Goal: Information Seeking & Learning: Learn about a topic

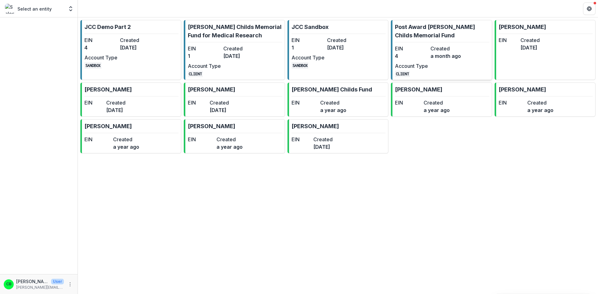
click at [434, 26] on p "Post Award [PERSON_NAME] Childs Memorial Fund" at bounding box center [442, 31] width 94 height 17
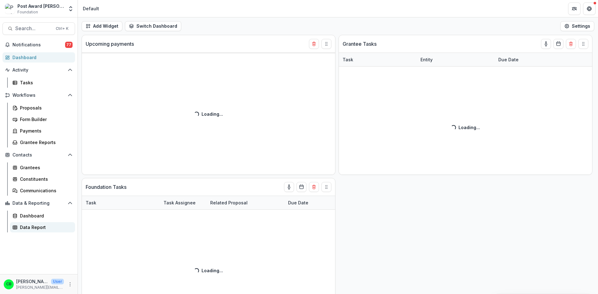
select select "******"
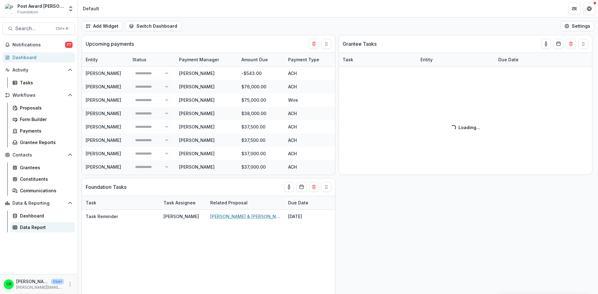
click at [33, 225] on div "Data Report" at bounding box center [45, 227] width 50 height 7
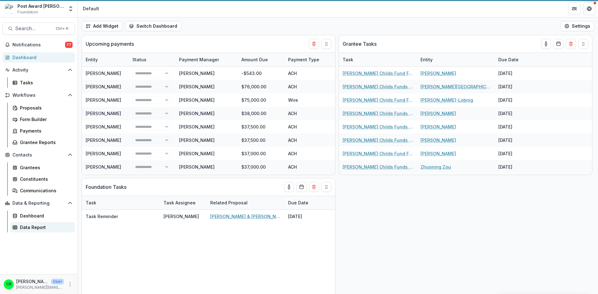
select select "******"
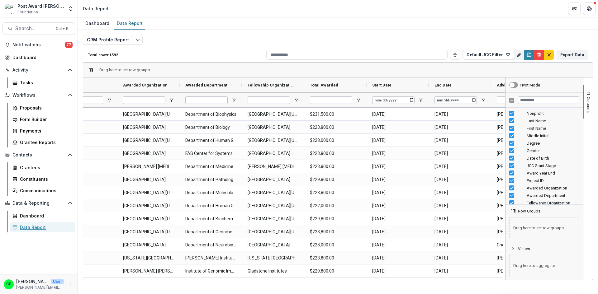
scroll to position [0, 622]
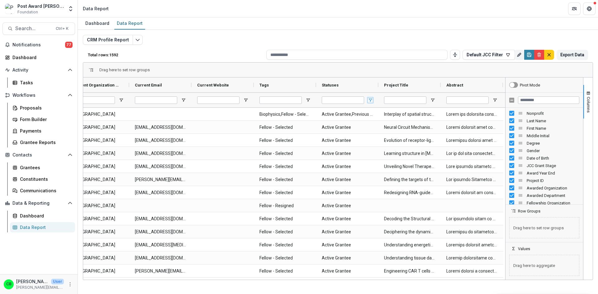
click at [369, 101] on span "Open Filter Menu" at bounding box center [370, 100] width 5 height 5
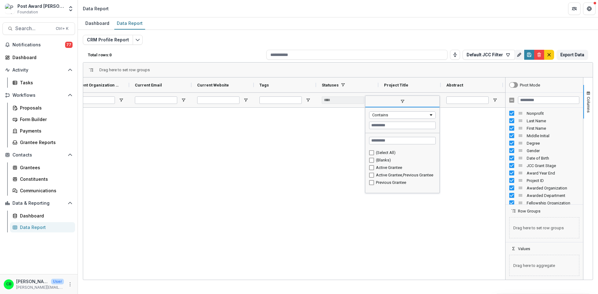
click at [374, 167] on div "Active Grantee" at bounding box center [402, 167] width 67 height 7
click at [42, 227] on div "Data Report" at bounding box center [45, 227] width 50 height 7
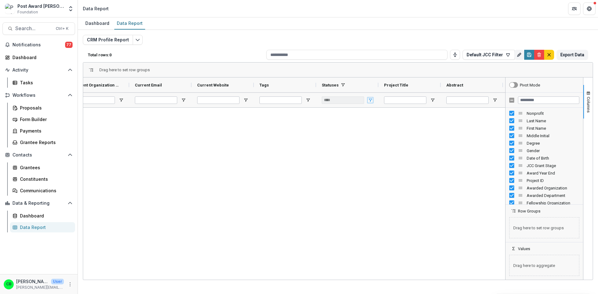
click at [372, 99] on span "Open Filter Menu" at bounding box center [370, 100] width 5 height 5
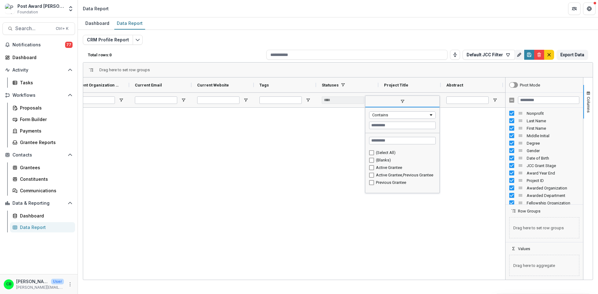
click at [379, 115] on div "Contains" at bounding box center [400, 115] width 56 height 5
click at [398, 141] on input "Search filter values" at bounding box center [402, 140] width 67 height 7
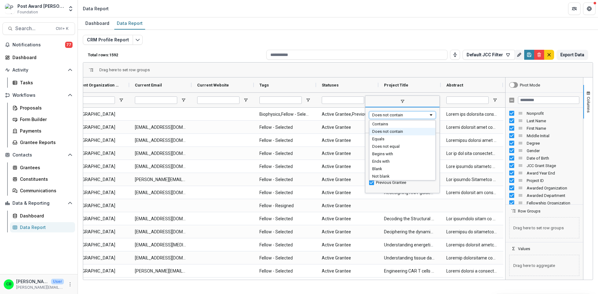
click at [387, 115] on div "Does not contain" at bounding box center [400, 115] width 56 height 5
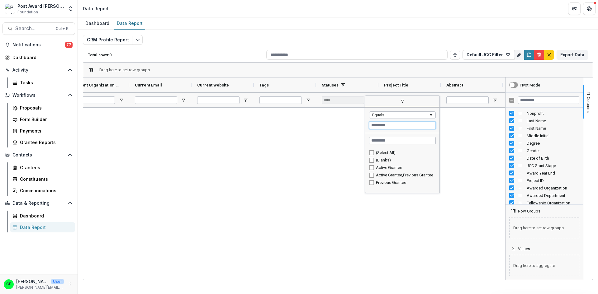
click at [388, 124] on input "Filter Value" at bounding box center [402, 125] width 67 height 7
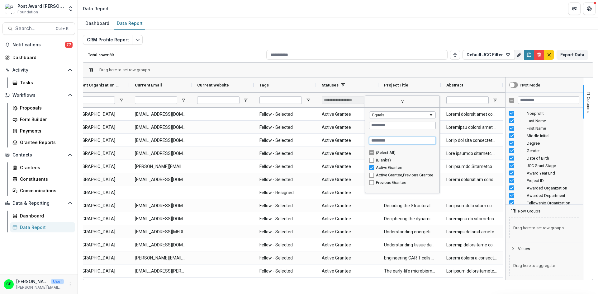
click at [383, 141] on input "Search filter values" at bounding box center [402, 140] width 67 height 7
type input "***"
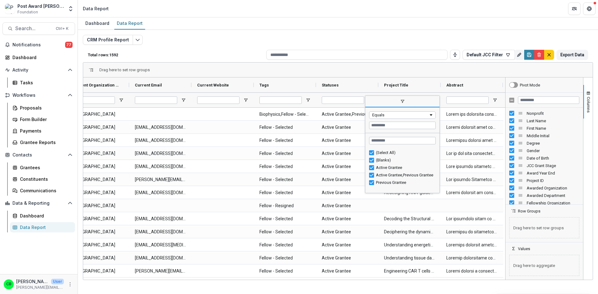
click at [372, 149] on div "(Select All)" at bounding box center [402, 152] width 67 height 7
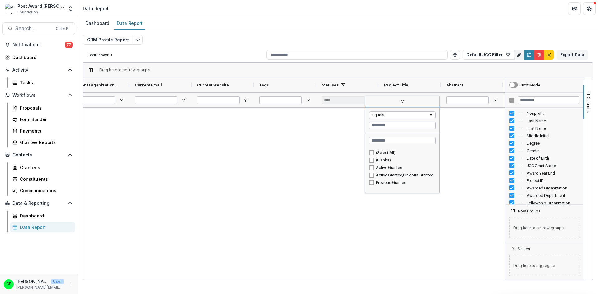
click at [373, 170] on div "Active Grantee" at bounding box center [402, 167] width 67 height 7
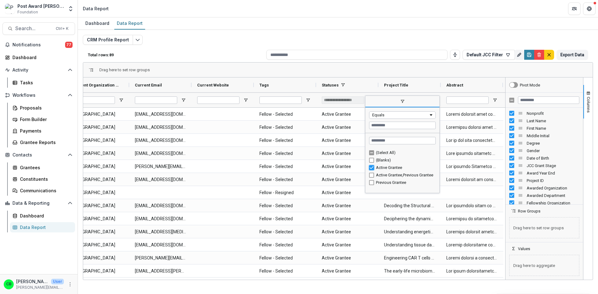
type input "***"
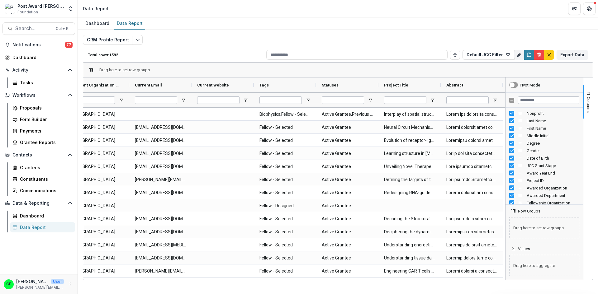
click at [194, 42] on div "CRM Profile Report Total rows: 1592 Default JCC Filter Personal Filters Team Fi…" at bounding box center [338, 150] width 510 height 230
drag, startPoint x: 400, startPoint y: 280, endPoint x: 366, endPoint y: 284, distance: 34.5
click at [366, 284] on div "Dashboard Data Report CRM Profile Report Total rows: 1592 Default JCC Filter Pe…" at bounding box center [338, 155] width 520 height 277
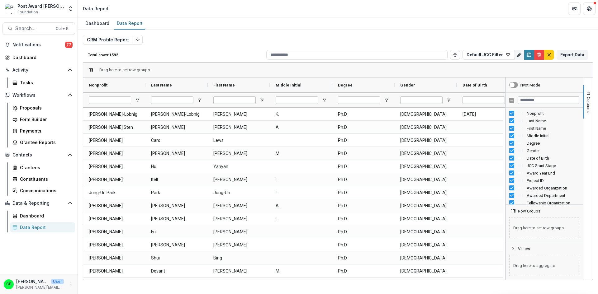
drag, startPoint x: 186, startPoint y: 49, endPoint x: 171, endPoint y: 58, distance: 17.7
click at [186, 48] on div "Total rows: 1592 Default JCC Filter Personal Filters Team Filters Temelio Filte…" at bounding box center [338, 54] width 510 height 15
